Goal: Information Seeking & Learning: Learn about a topic

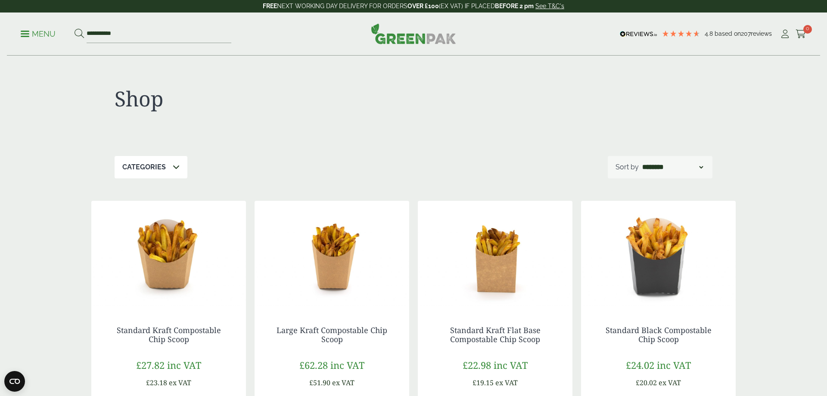
click at [42, 37] on p "Menu" at bounding box center [38, 34] width 35 height 10
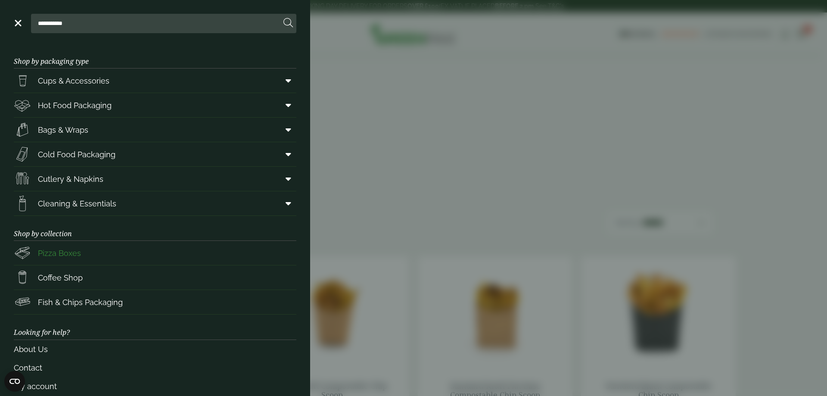
scroll to position [32, 0]
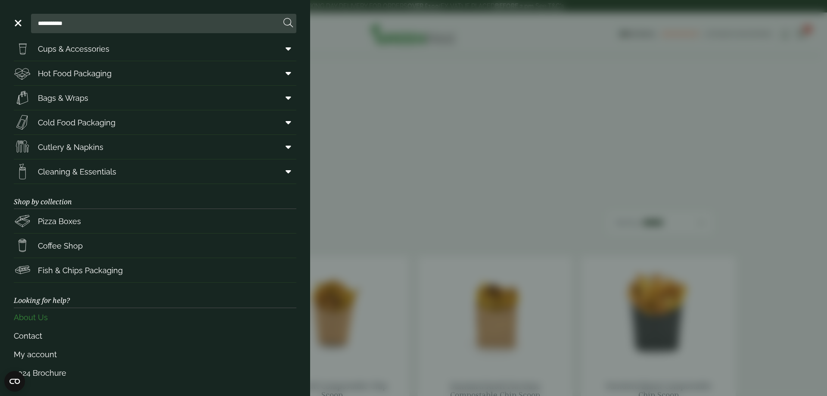
click at [43, 320] on link "About Us" at bounding box center [155, 317] width 283 height 19
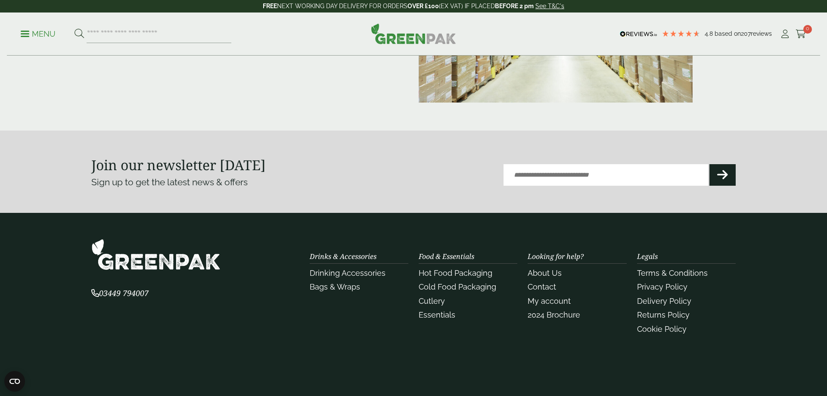
scroll to position [220, 0]
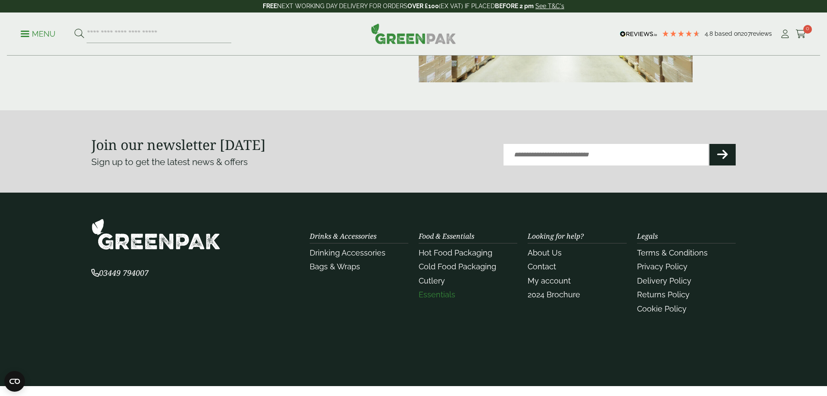
click at [447, 293] on link "Essentials" at bounding box center [437, 294] width 37 height 9
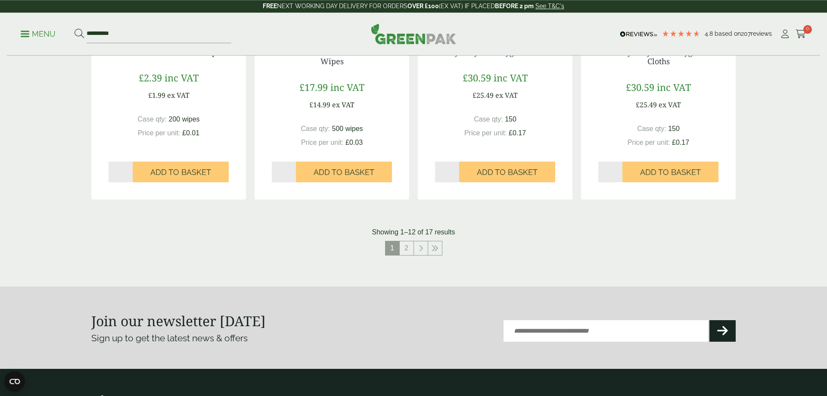
scroll to position [952, 0]
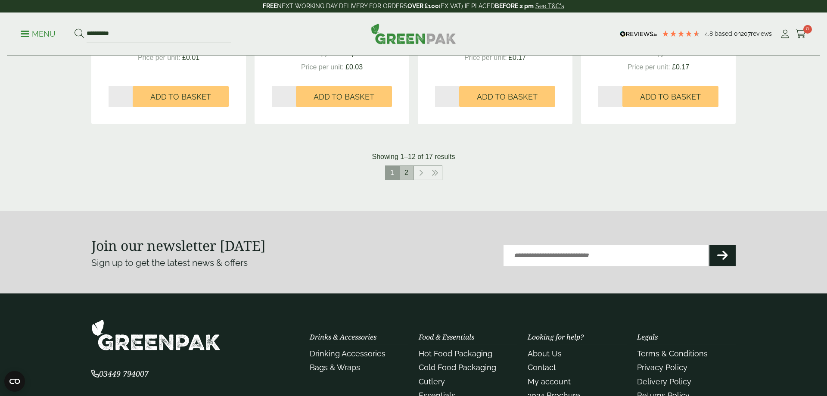
click at [407, 176] on link "2" at bounding box center [407, 173] width 14 height 14
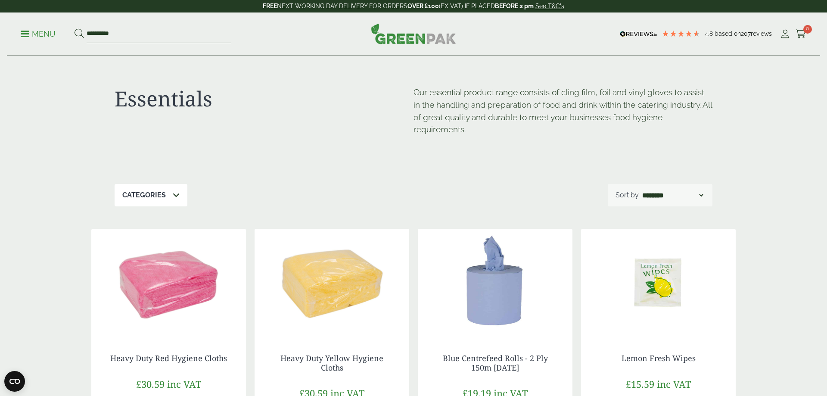
click at [34, 37] on p "Menu" at bounding box center [38, 34] width 35 height 10
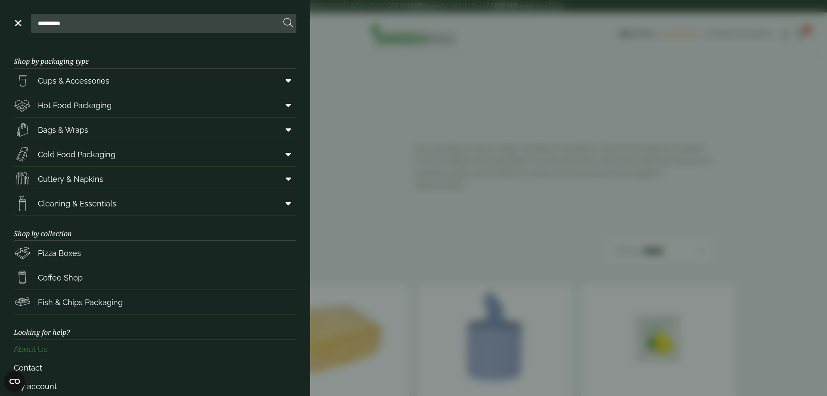
click at [37, 351] on link "About Us" at bounding box center [155, 349] width 283 height 19
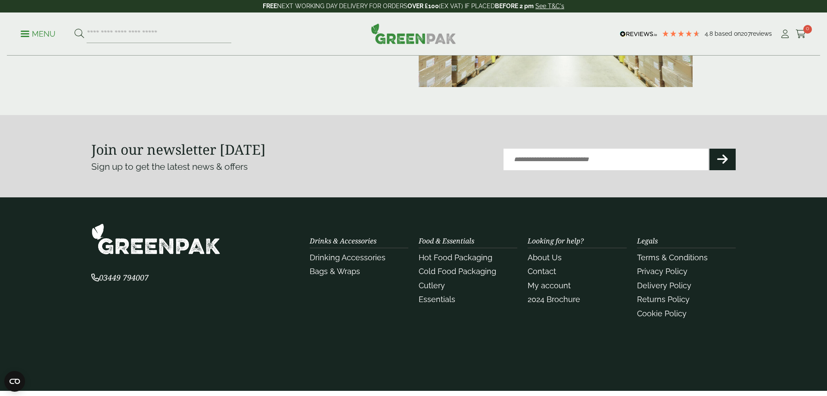
scroll to position [248, 0]
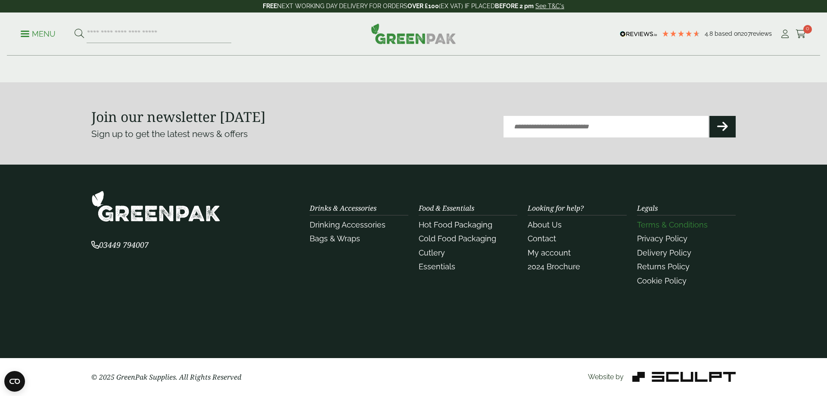
click at [677, 225] on link "Terms & Conditions" at bounding box center [672, 224] width 71 height 9
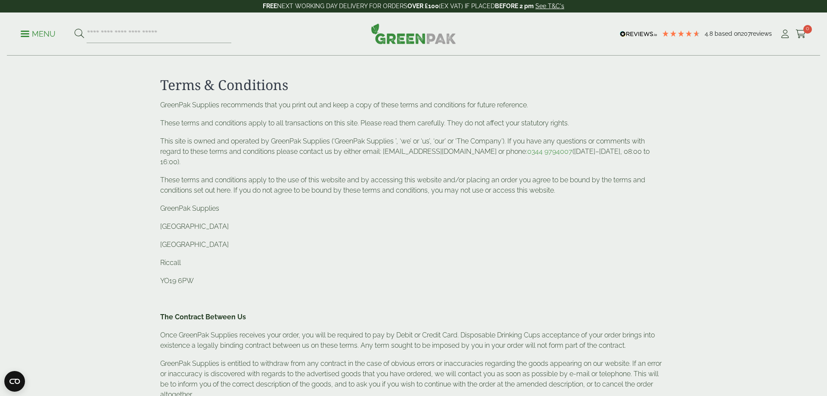
click at [679, 33] on icon at bounding box center [682, 34] width 8 height 8
click at [622, 34] on img at bounding box center [638, 34] width 37 height 6
click at [634, 31] on img at bounding box center [638, 34] width 37 height 6
click at [735, 35] on span "Based on" at bounding box center [728, 33] width 26 height 7
click at [414, 39] on img at bounding box center [413, 33] width 85 height 21
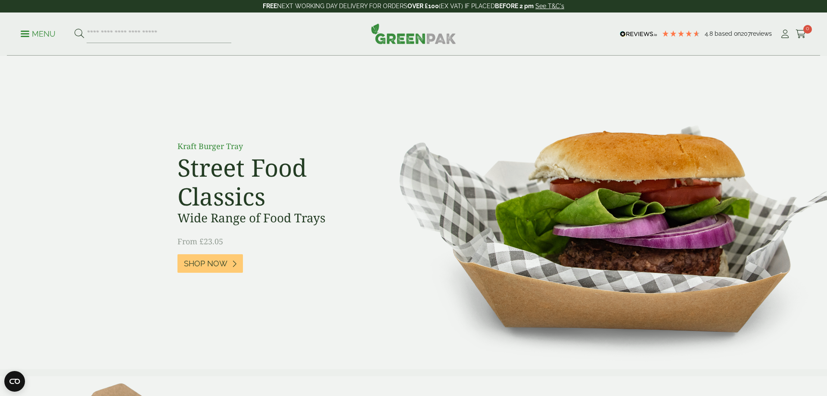
click at [37, 37] on p "Menu" at bounding box center [38, 34] width 35 height 10
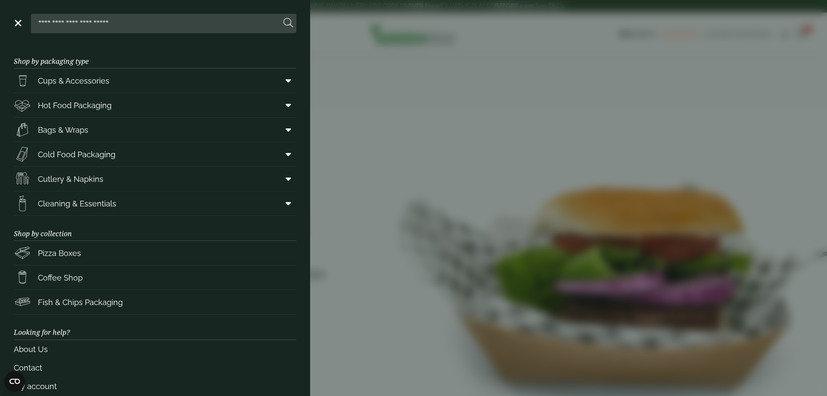
scroll to position [32, 0]
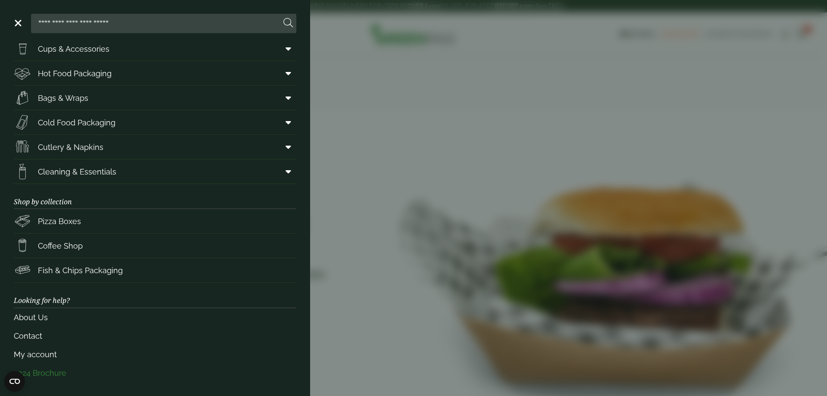
click at [55, 374] on link "2024 Brochure" at bounding box center [155, 373] width 283 height 19
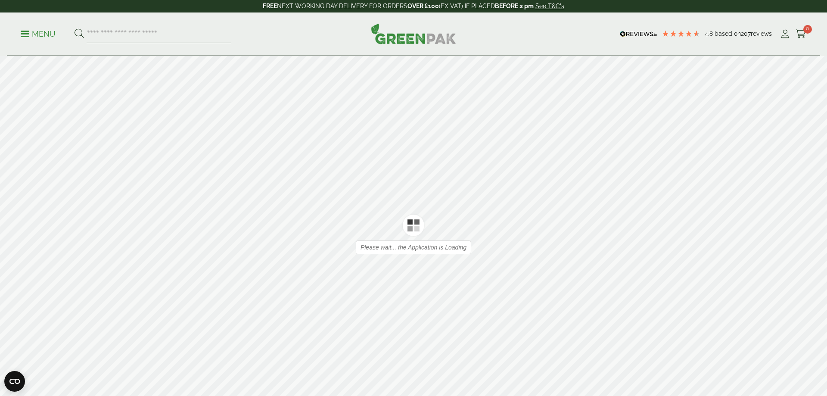
type input "*"
type input "**"
click at [396, 244] on div at bounding box center [413, 234] width 827 height 356
click at [626, 247] on div at bounding box center [413, 234] width 827 height 356
click at [815, 232] on icon at bounding box center [815, 234] width 8 height 22
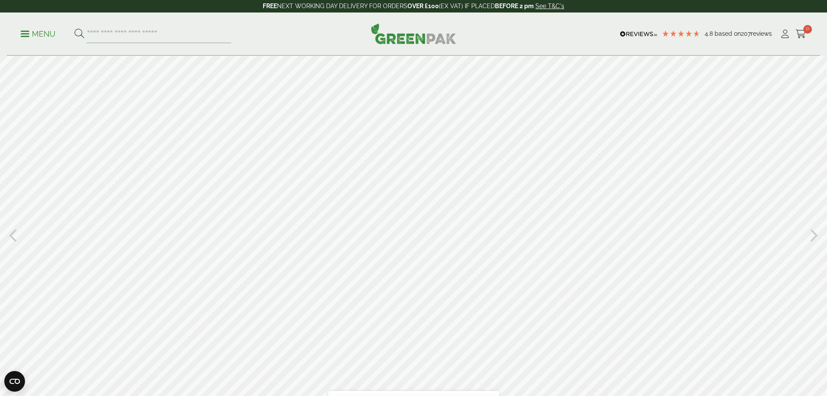
click at [815, 234] on icon at bounding box center [815, 234] width 8 height 22
click at [812, 234] on icon at bounding box center [815, 234] width 8 height 22
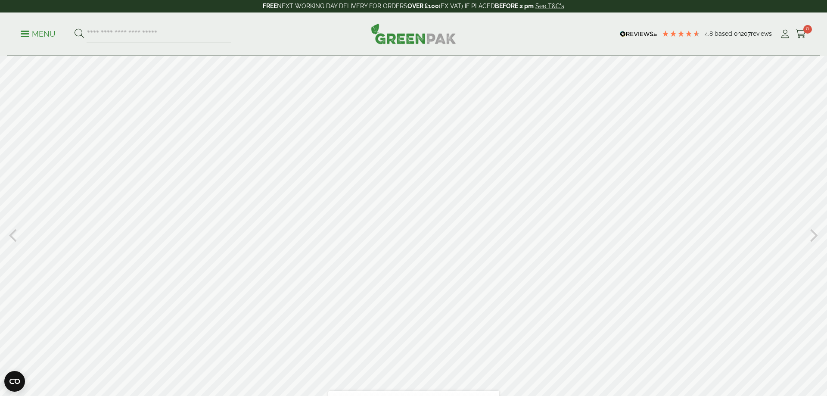
click at [812, 234] on icon at bounding box center [815, 234] width 8 height 22
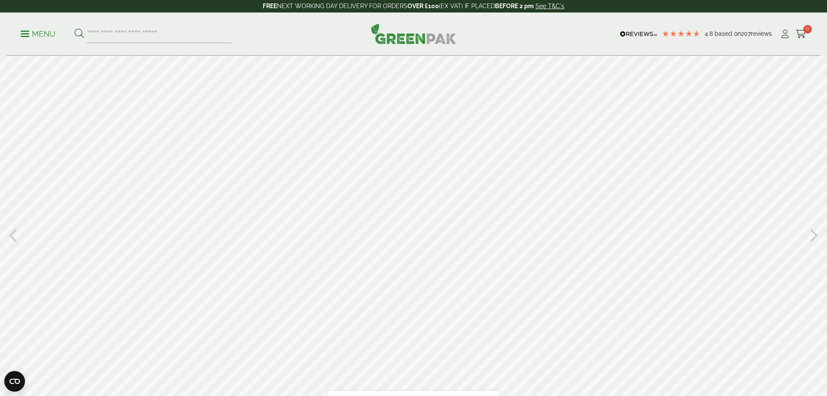
click at [812, 234] on icon at bounding box center [815, 234] width 8 height 22
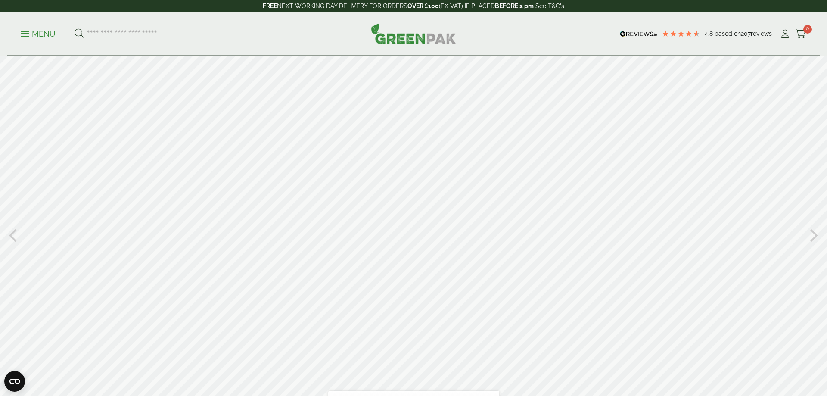
click at [812, 234] on icon at bounding box center [815, 234] width 8 height 22
type input "**"
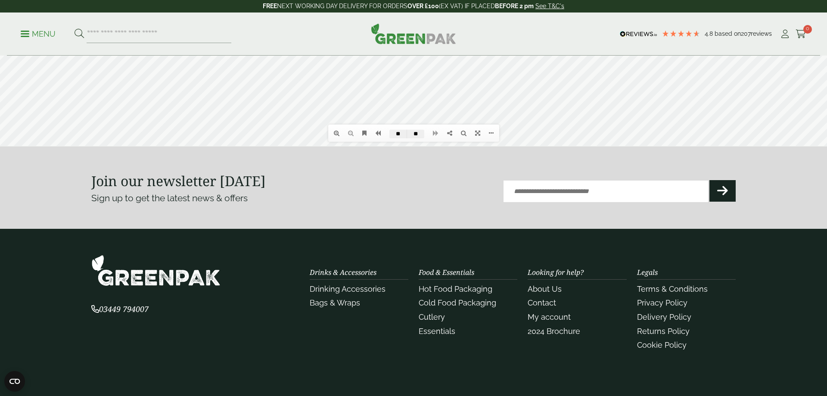
scroll to position [293, 0]
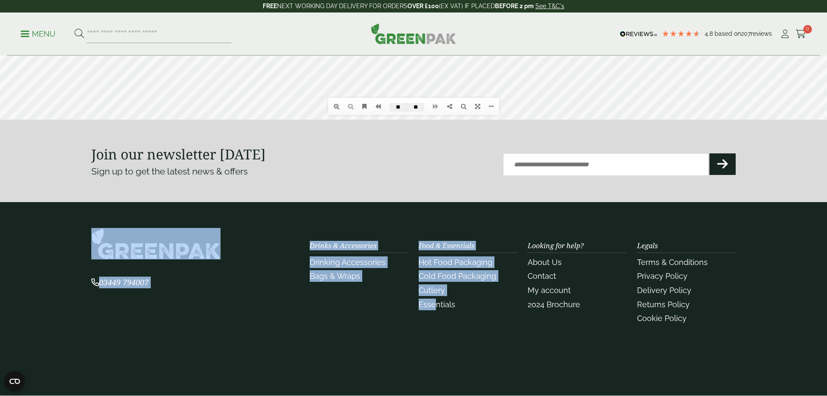
drag, startPoint x: 412, startPoint y: 186, endPoint x: 440, endPoint y: 311, distance: 127.8
click at [437, 328] on footer "Join our newsletter [DATE] Sign up to get the latest news & offers Email (Requi…" at bounding box center [413, 277] width 827 height 314
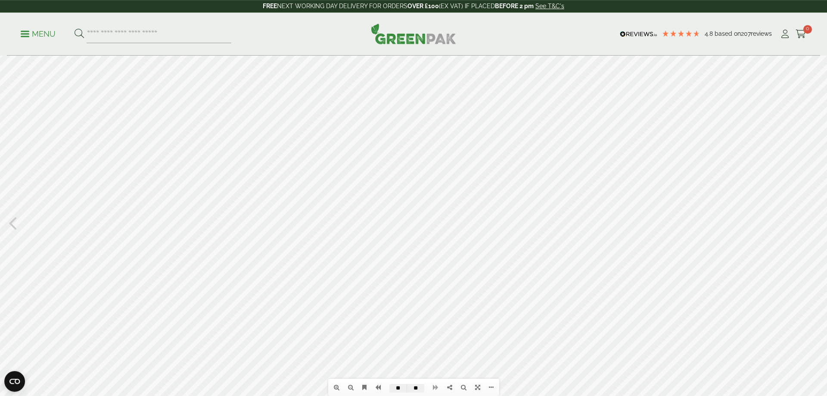
scroll to position [0, 0]
